Goal: Task Accomplishment & Management: Use online tool/utility

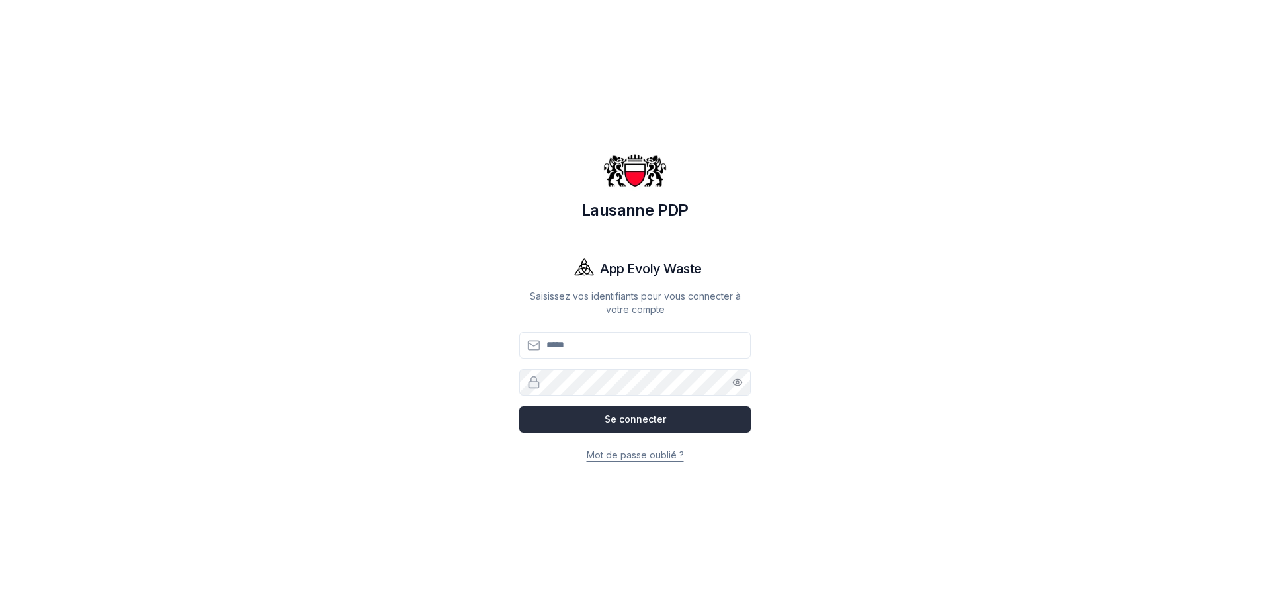
type input "**********"
click at [651, 415] on button "Se connecter" at bounding box center [634, 419] width 231 height 26
